Goal: Information Seeking & Learning: Learn about a topic

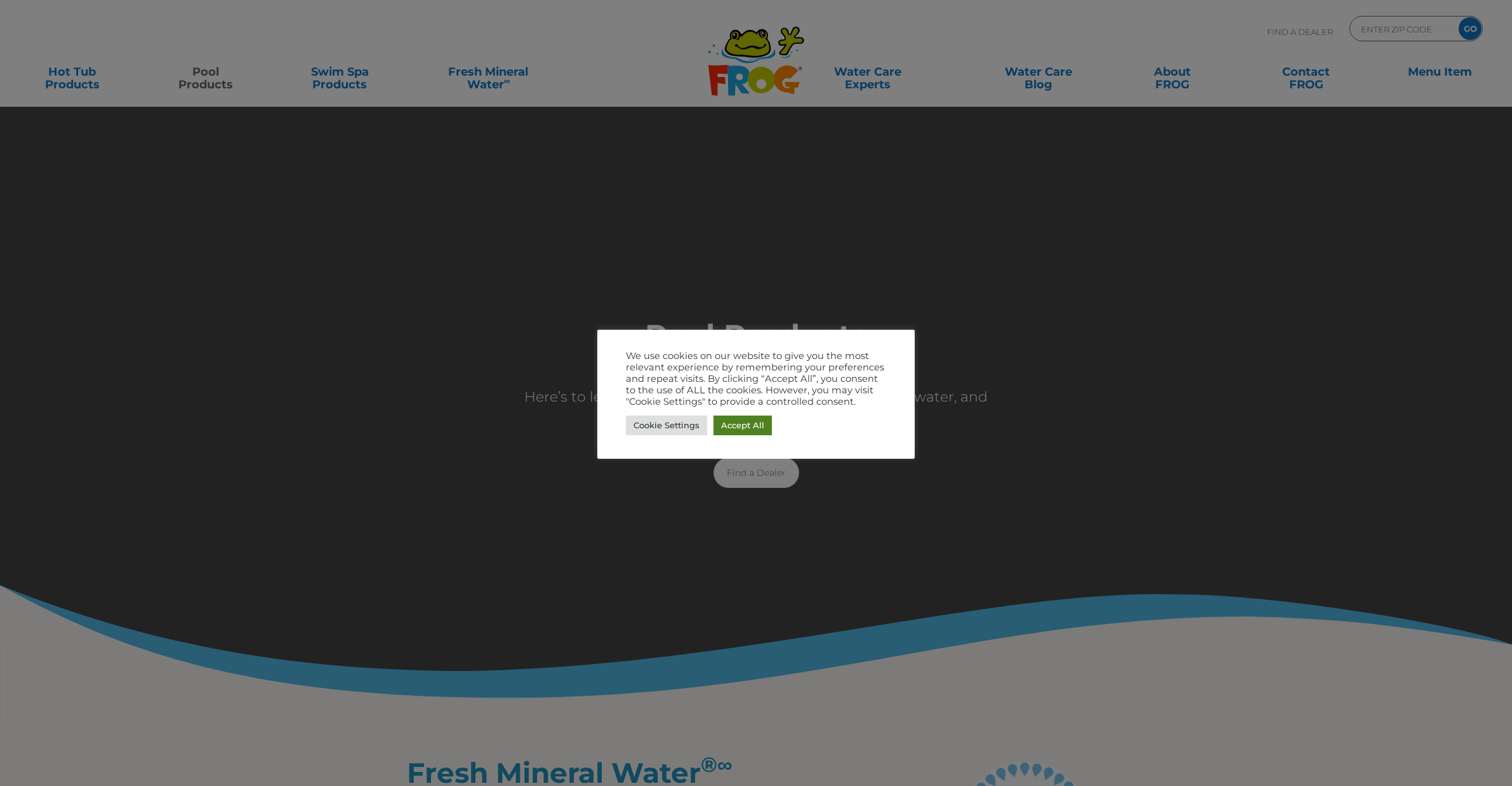
click at [757, 420] on link "Accept All" at bounding box center [743, 425] width 58 height 20
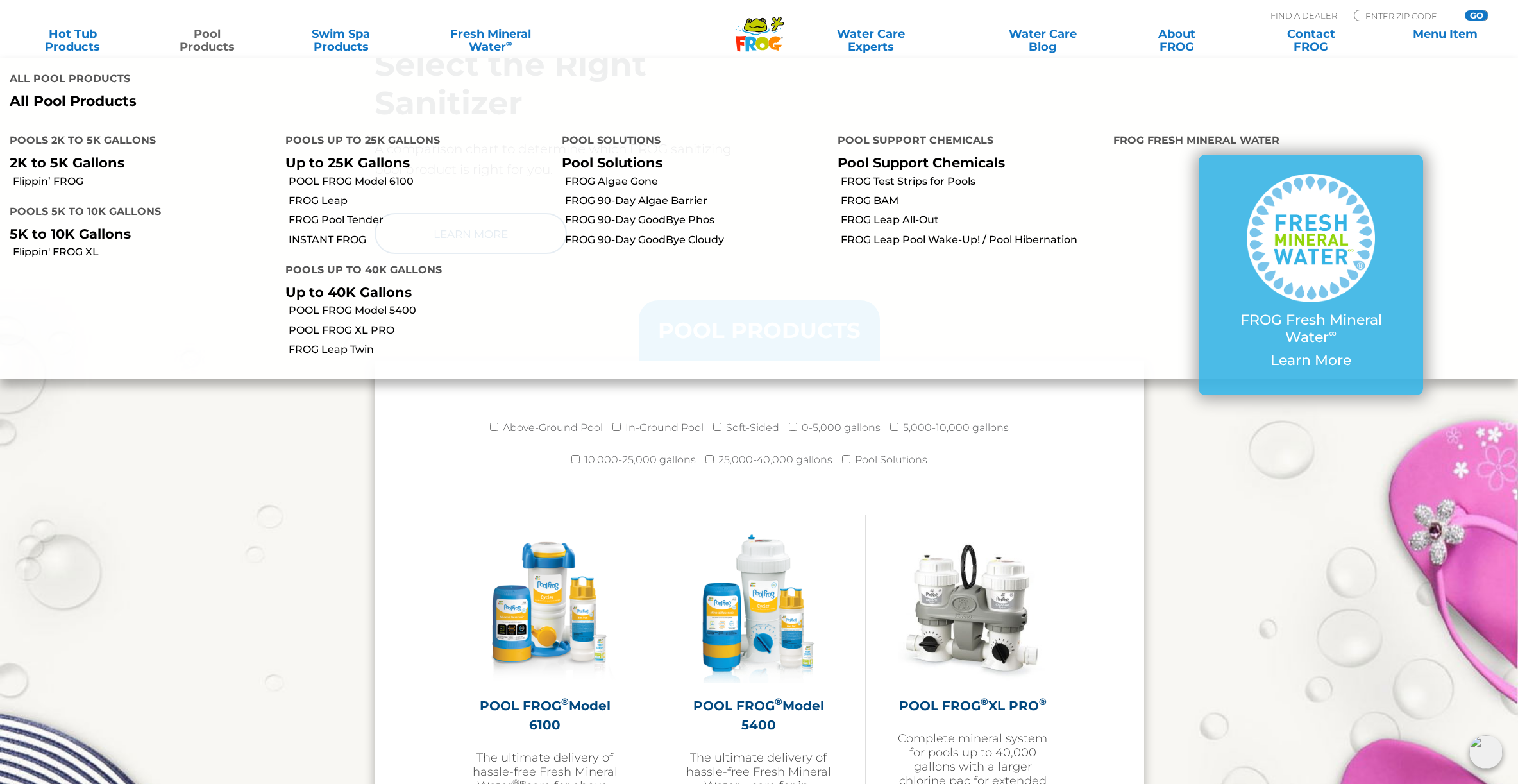
scroll to position [1572, 0]
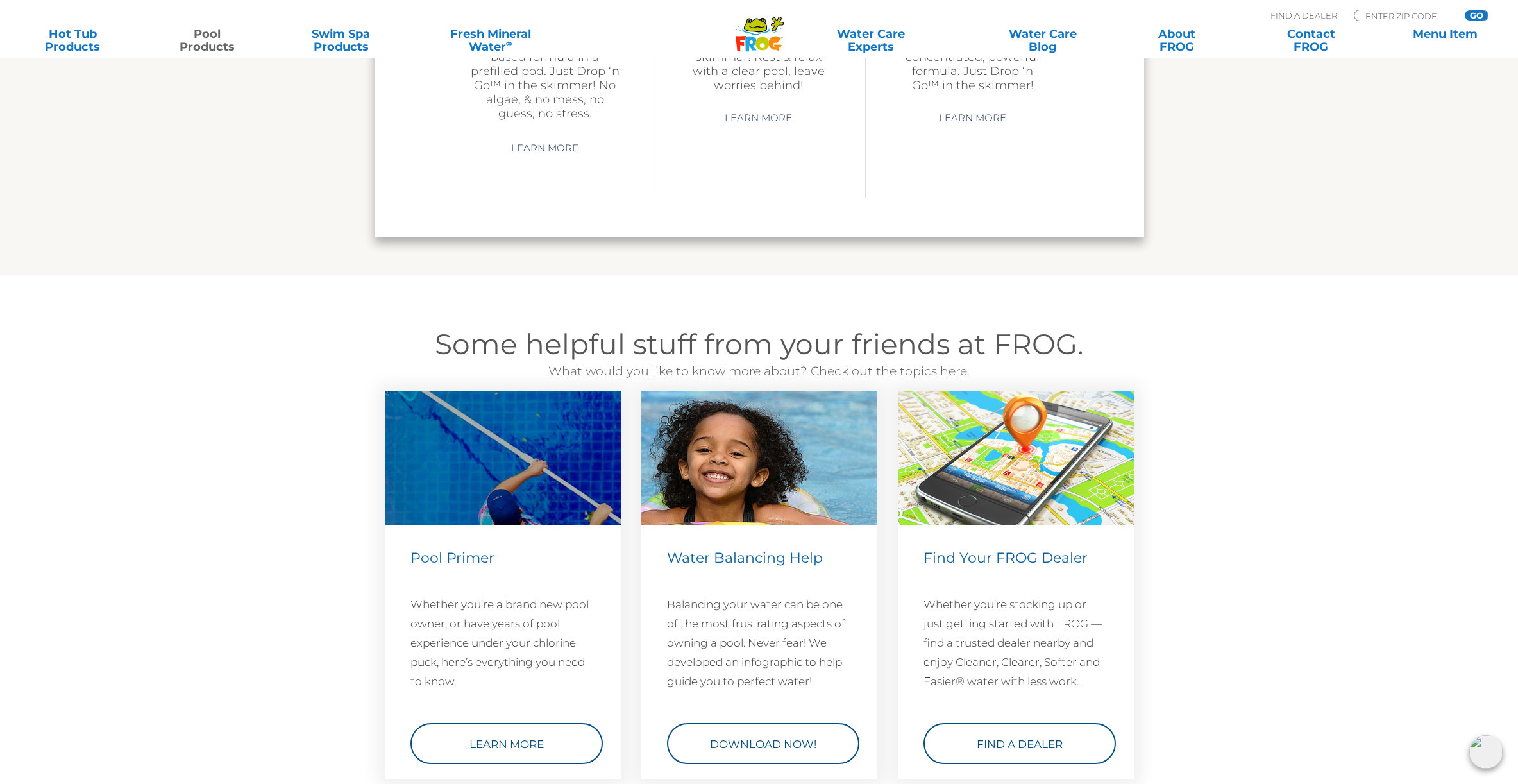
scroll to position [4172, 0]
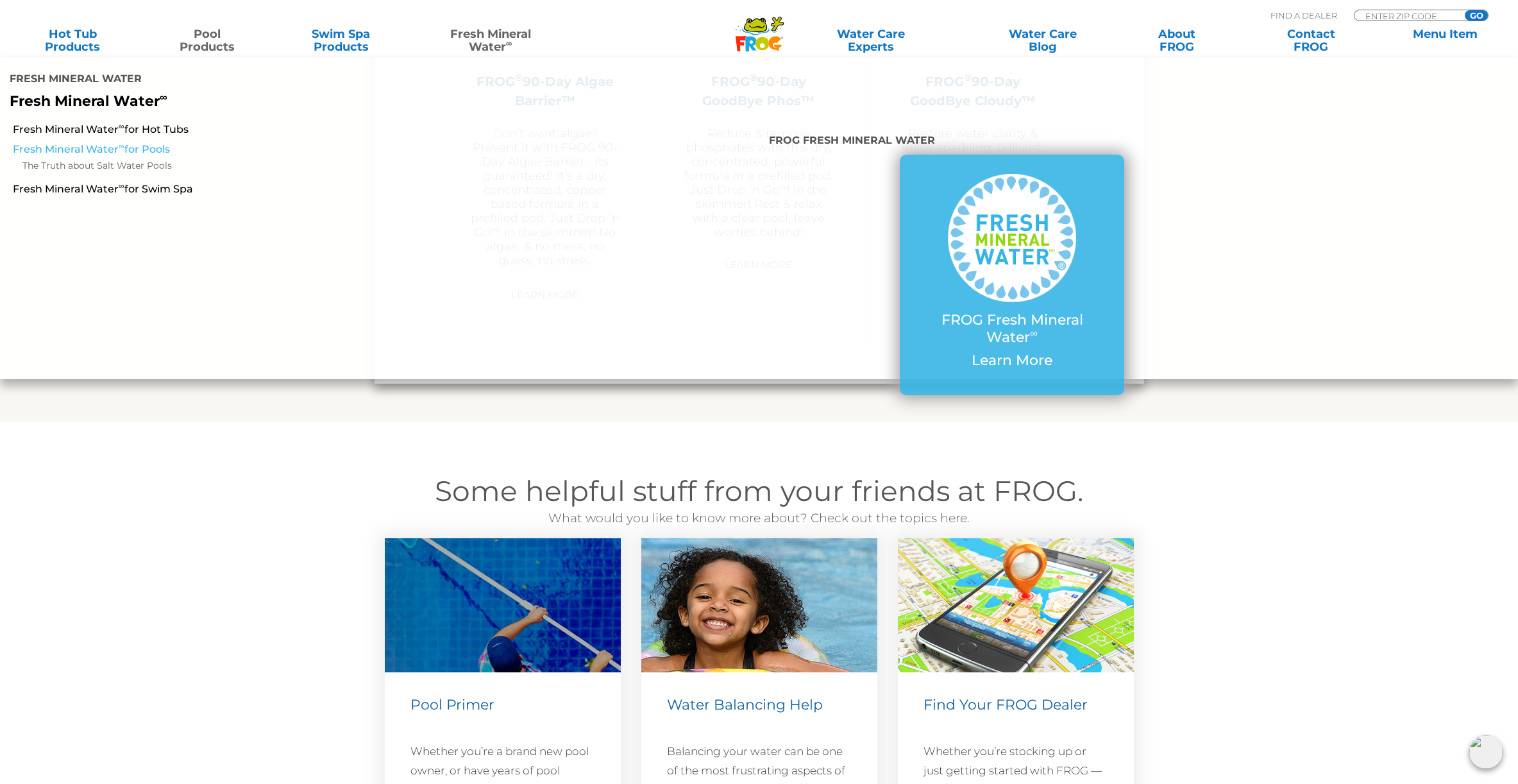
click at [131, 143] on link "Fresh Mineral Water ∞ for Pools" at bounding box center [259, 150] width 494 height 14
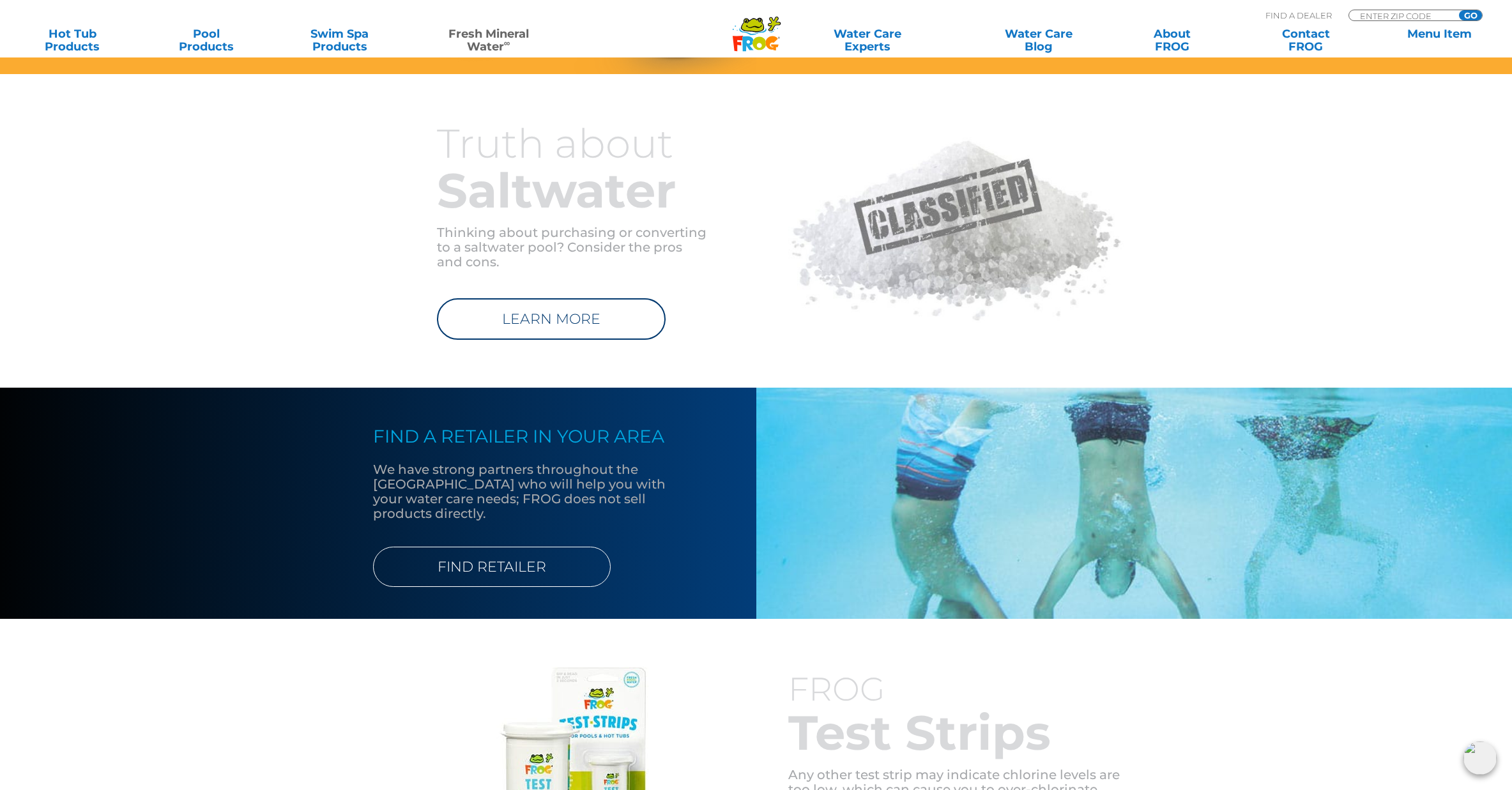
scroll to position [1514, 0]
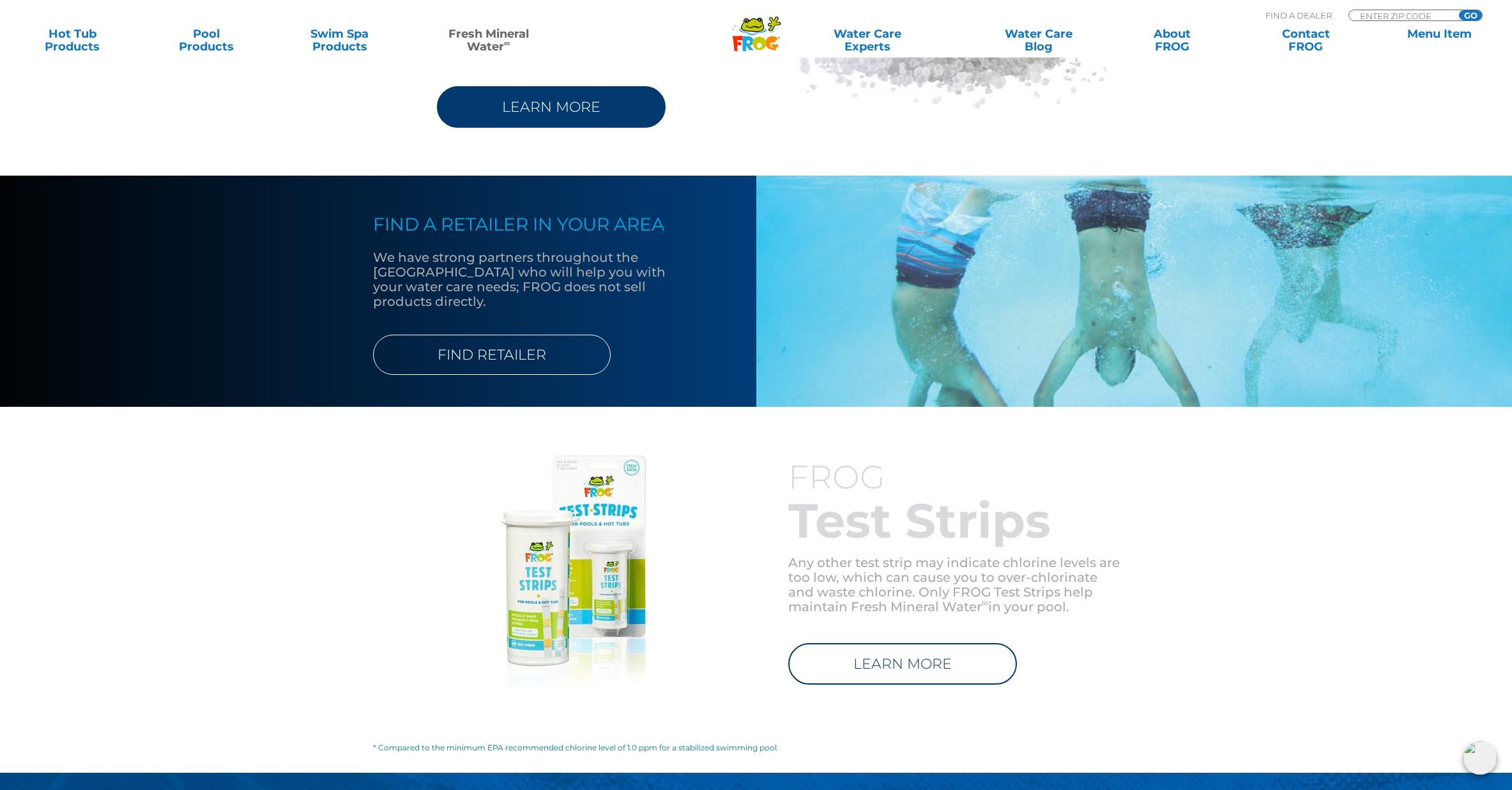
click at [536, 114] on link "LEARN MORE" at bounding box center [551, 107] width 229 height 41
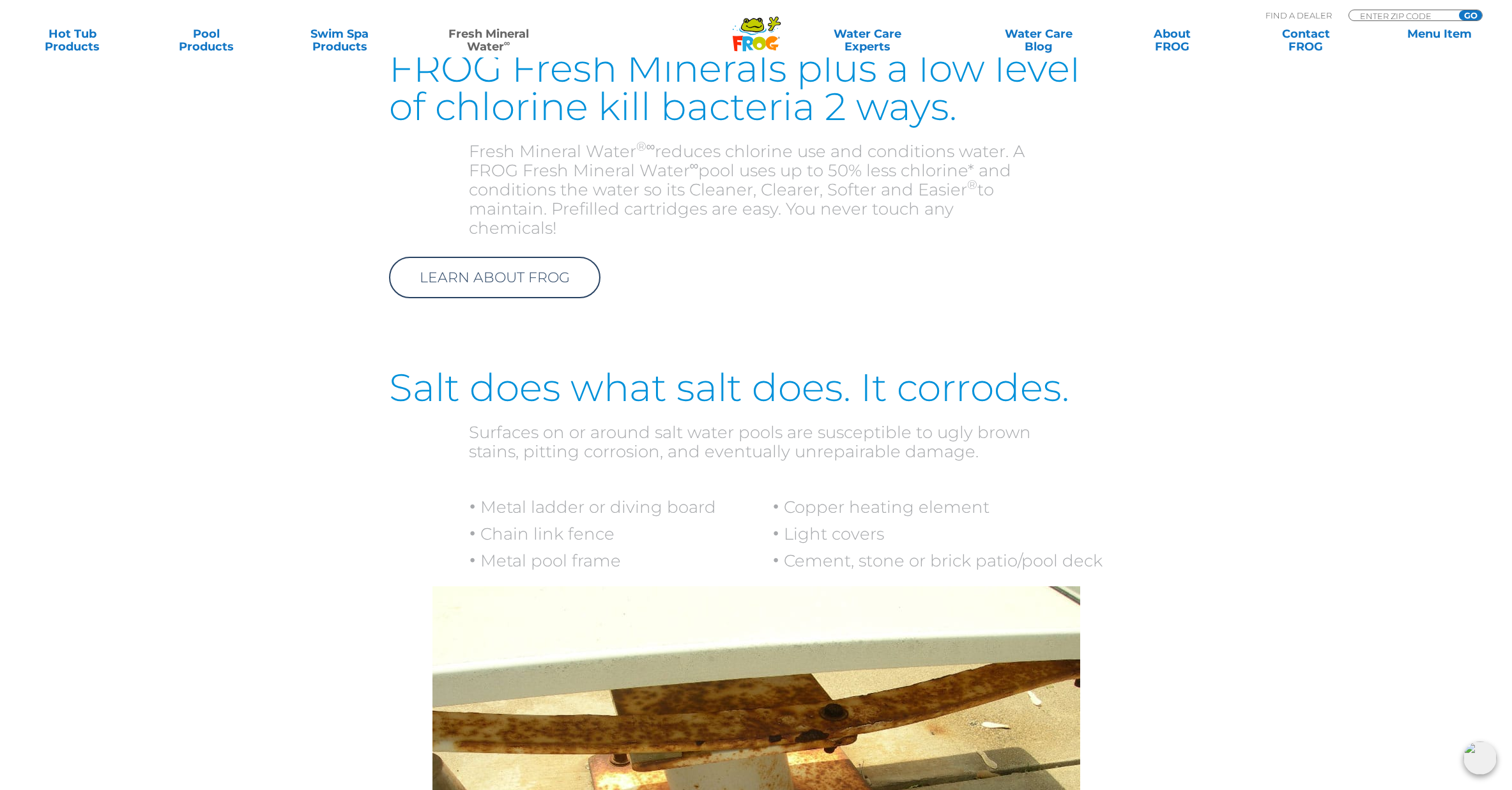
scroll to position [1308, 0]
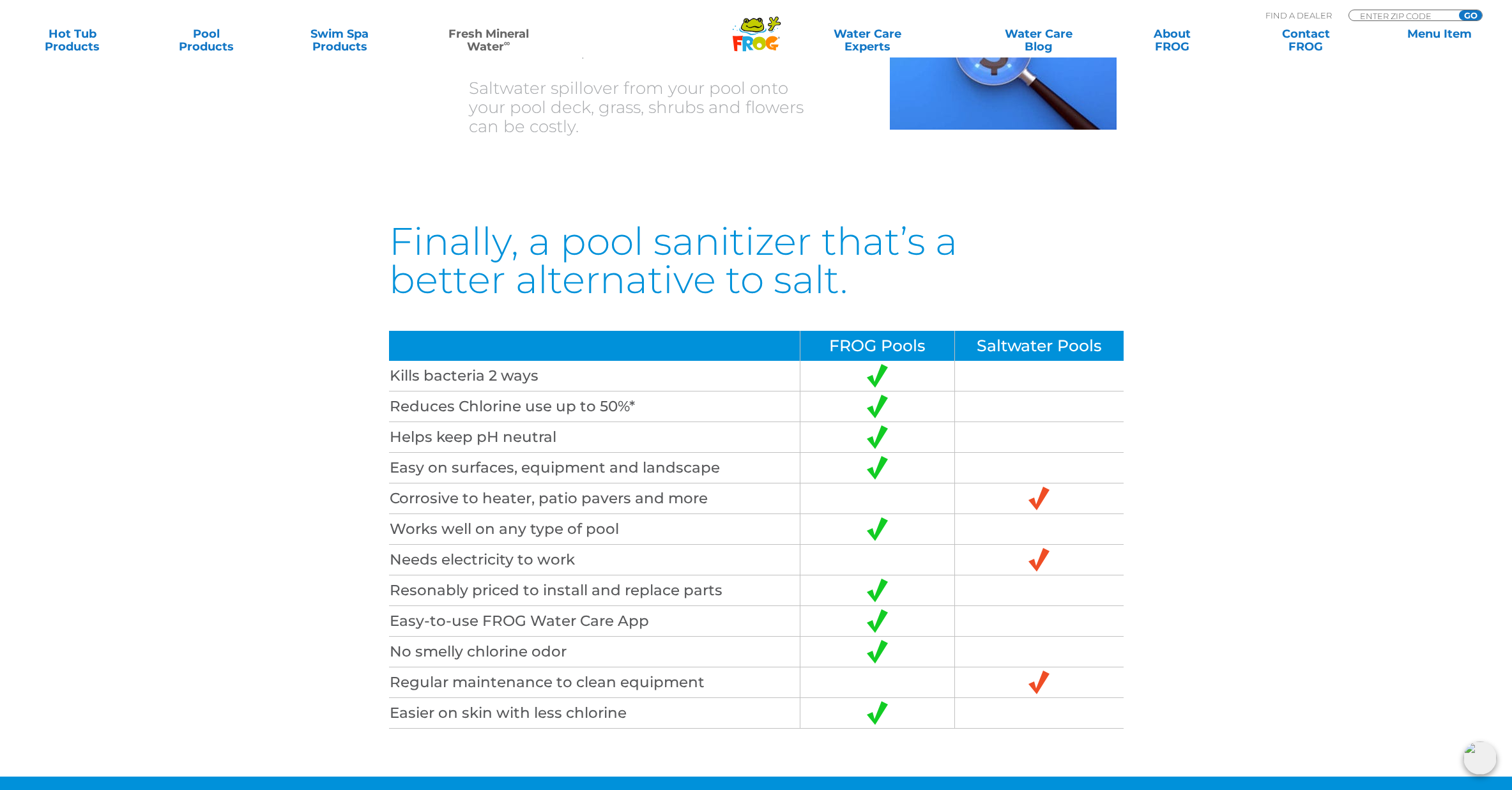
scroll to position [3243, 0]
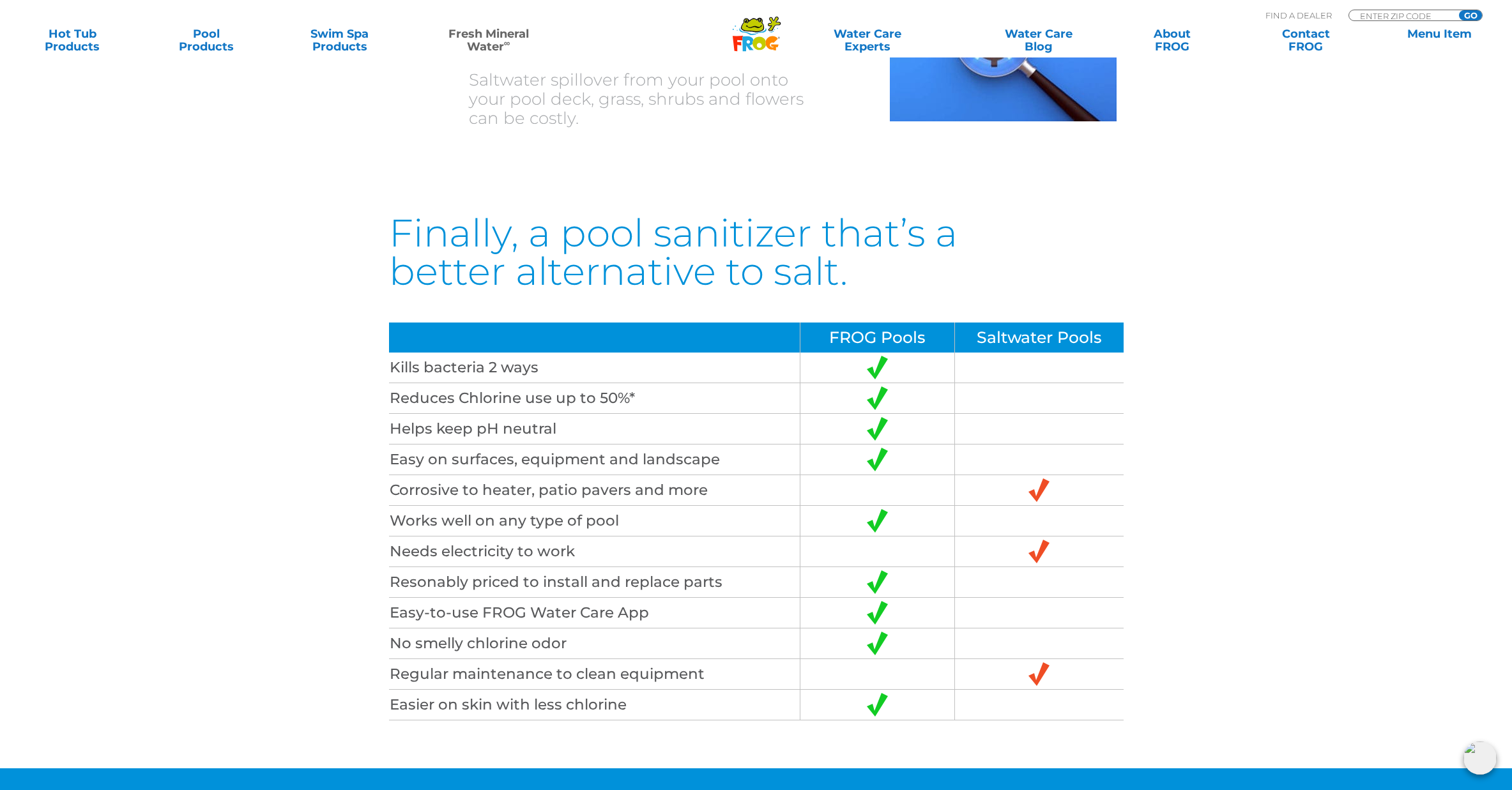
click at [532, 597] on td "Easy-to-use FROG Water Care App" at bounding box center [595, 613] width 412 height 31
click at [518, 628] on td "No smelly chlorine odor" at bounding box center [595, 644] width 412 height 31
drag, startPoint x: 516, startPoint y: 636, endPoint x: 518, endPoint y: 650, distance: 14.1
click at [517, 639] on tbody "Kills bacteria 2 ways Reduces Chlorine use up to 50%* Helps keep pH neutral Eas…" at bounding box center [756, 536] width 734 height 367
drag, startPoint x: 518, startPoint y: 652, endPoint x: 520, endPoint y: 662, distance: 10.2
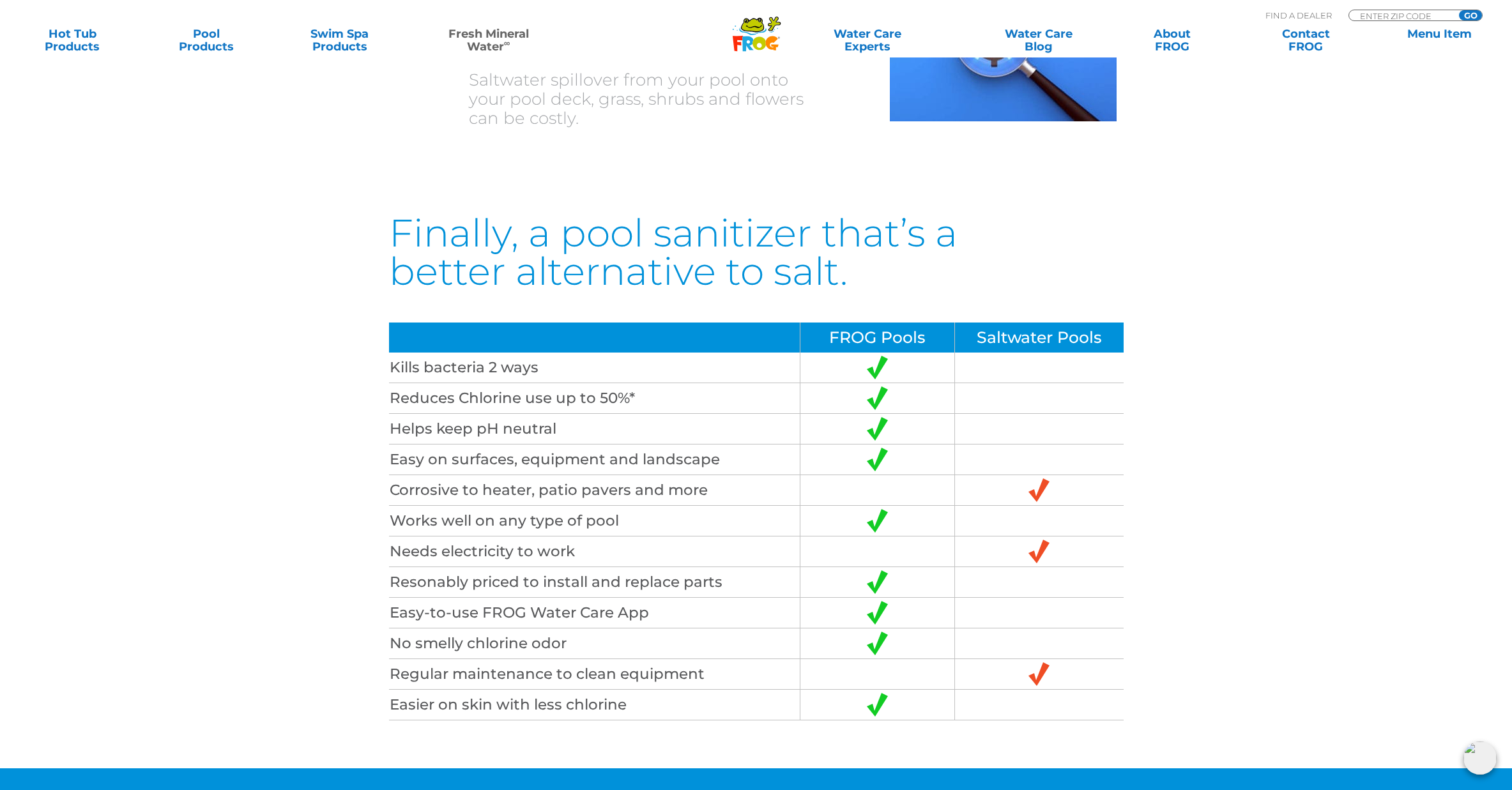
click at [518, 659] on td "Regular maintenance to clean equipment" at bounding box center [595, 675] width 412 height 31
click at [522, 689] on td "Easier on skin with less chlorine" at bounding box center [595, 705] width 412 height 31
click at [524, 663] on td "Regular maintenance to clean equipment" at bounding box center [595, 675] width 412 height 31
click at [521, 659] on td "Regular maintenance to clean equipment" at bounding box center [595, 675] width 412 height 31
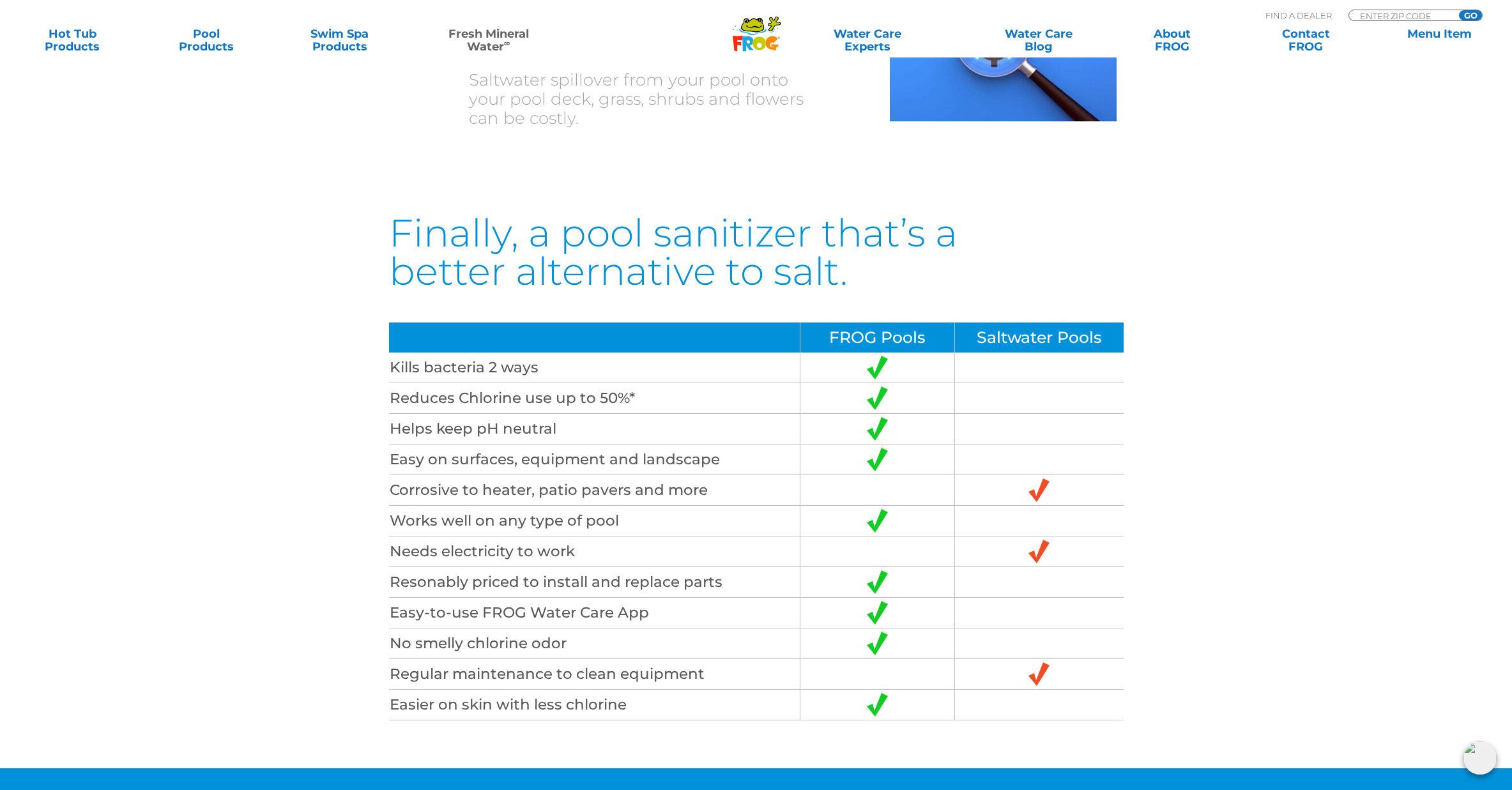
click at [517, 633] on td "No smelly chlorine odor" at bounding box center [595, 644] width 412 height 31
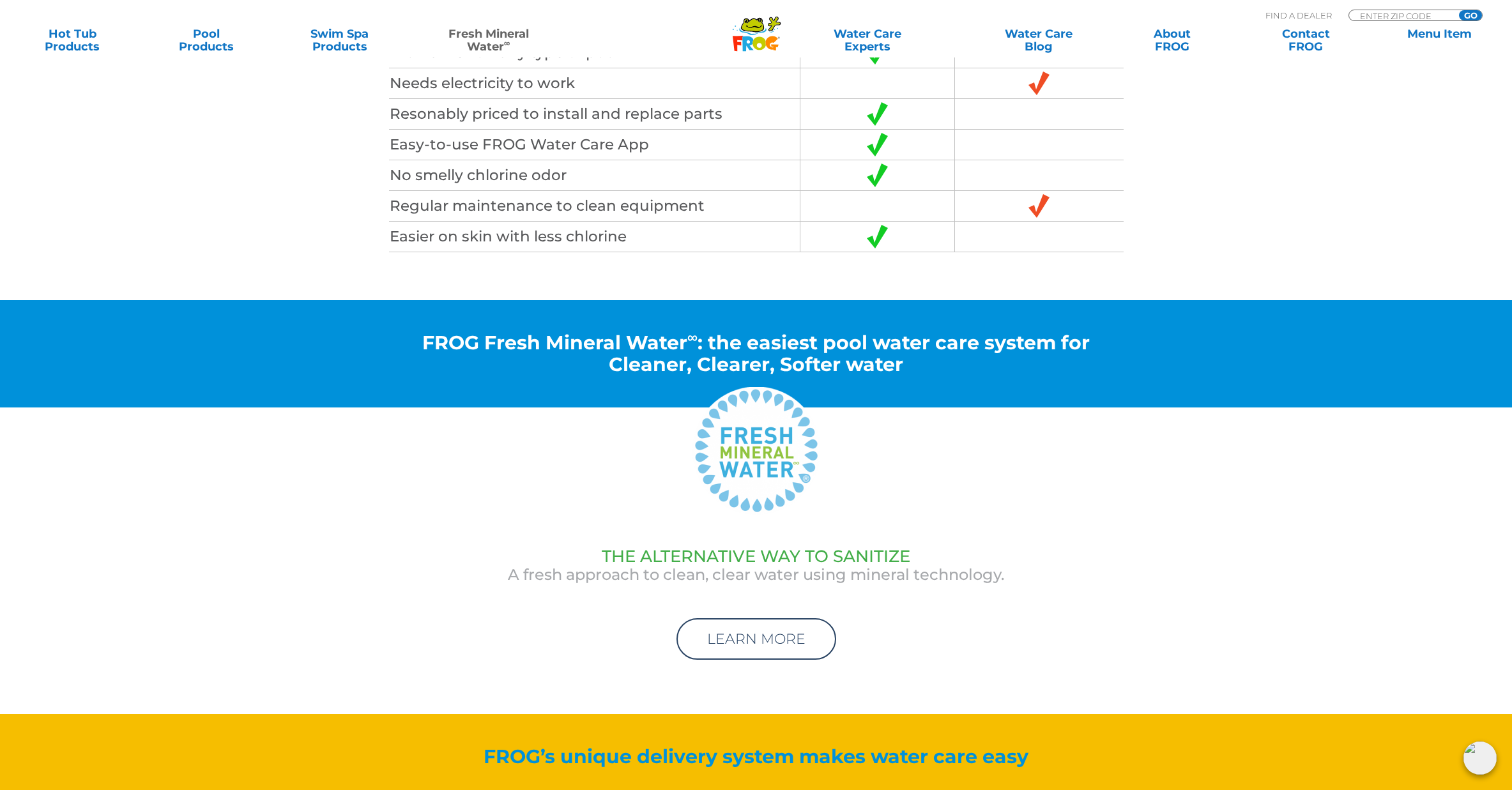
scroll to position [3868, 0]
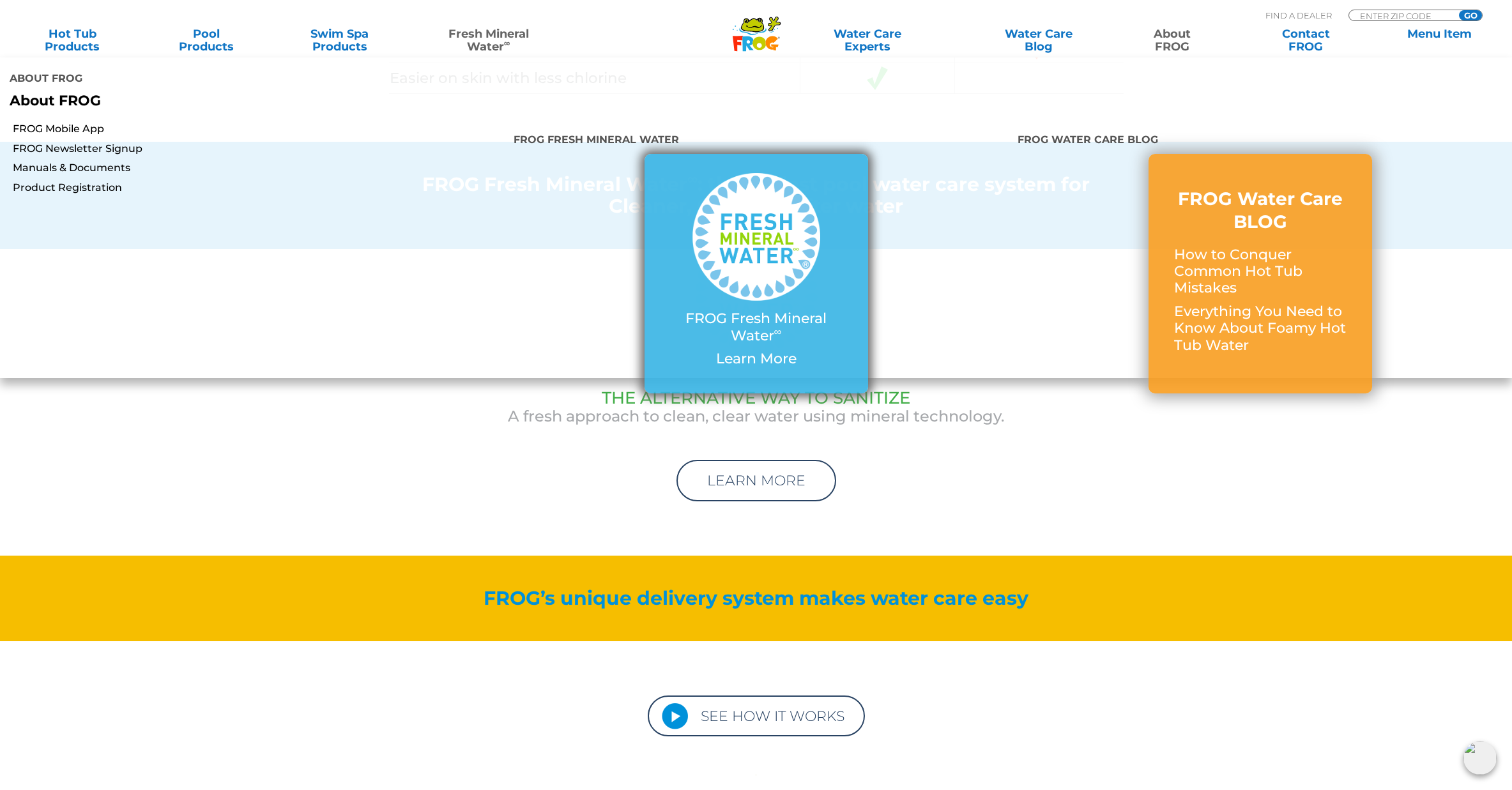
click at [769, 201] on img at bounding box center [756, 237] width 127 height 127
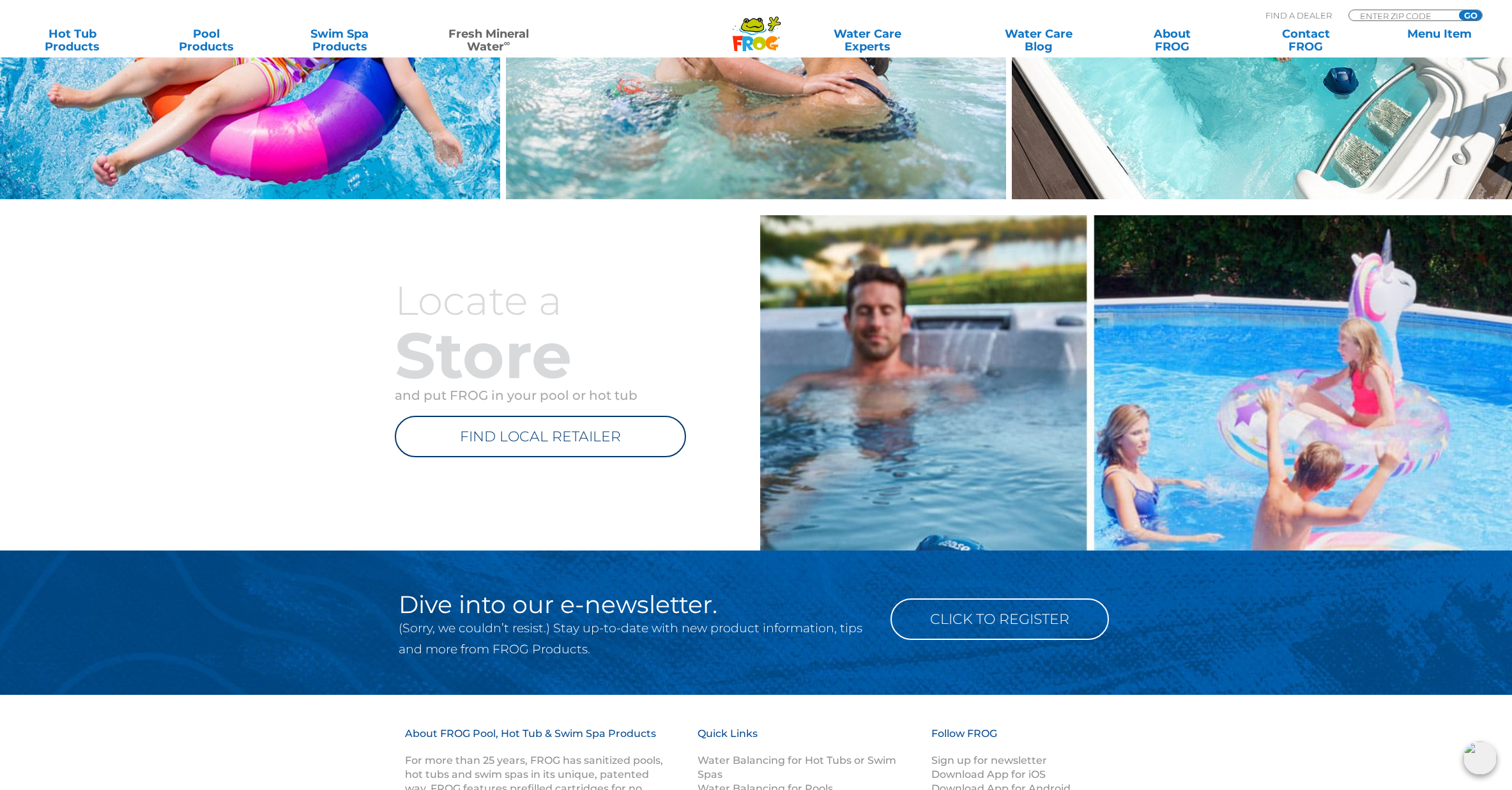
scroll to position [1485, 0]
